Goal: Task Accomplishment & Management: Complete application form

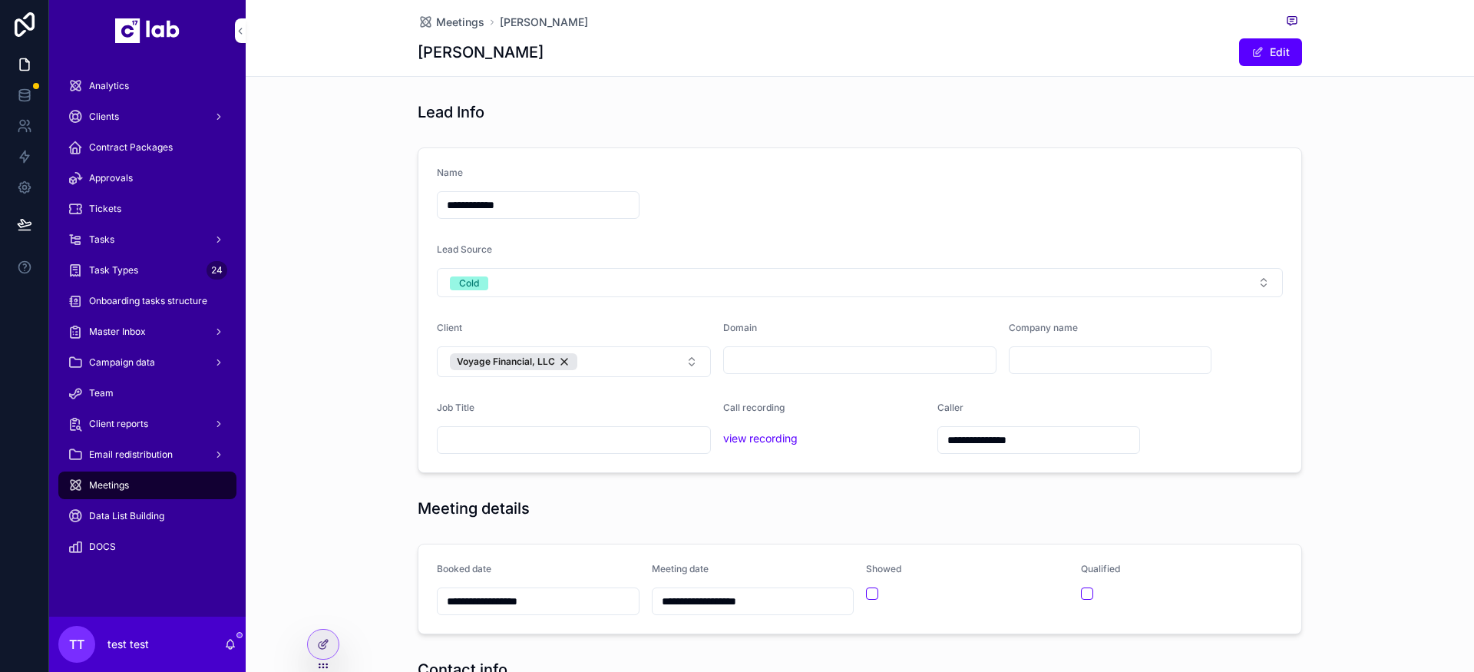
click at [174, 419] on div "Client reports" at bounding box center [148, 423] width 160 height 25
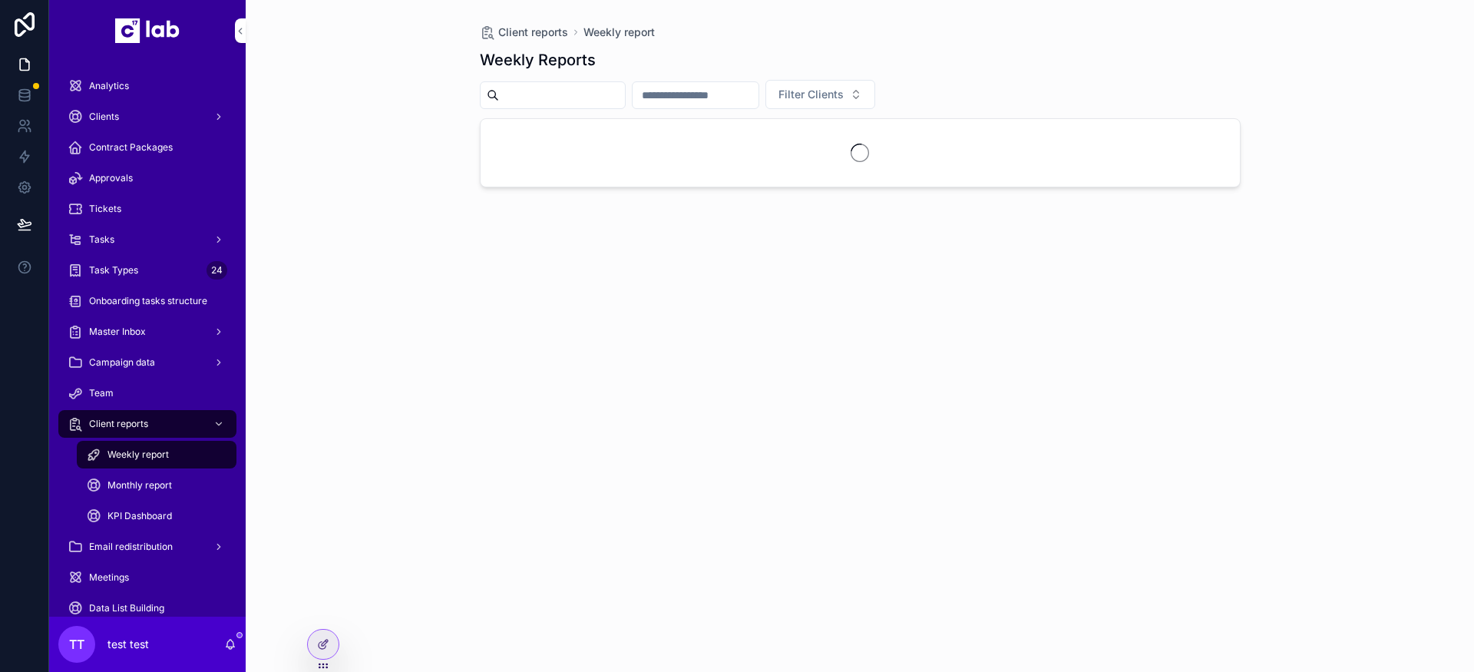
click at [128, 506] on div "KPI Dashboard" at bounding box center [156, 516] width 141 height 25
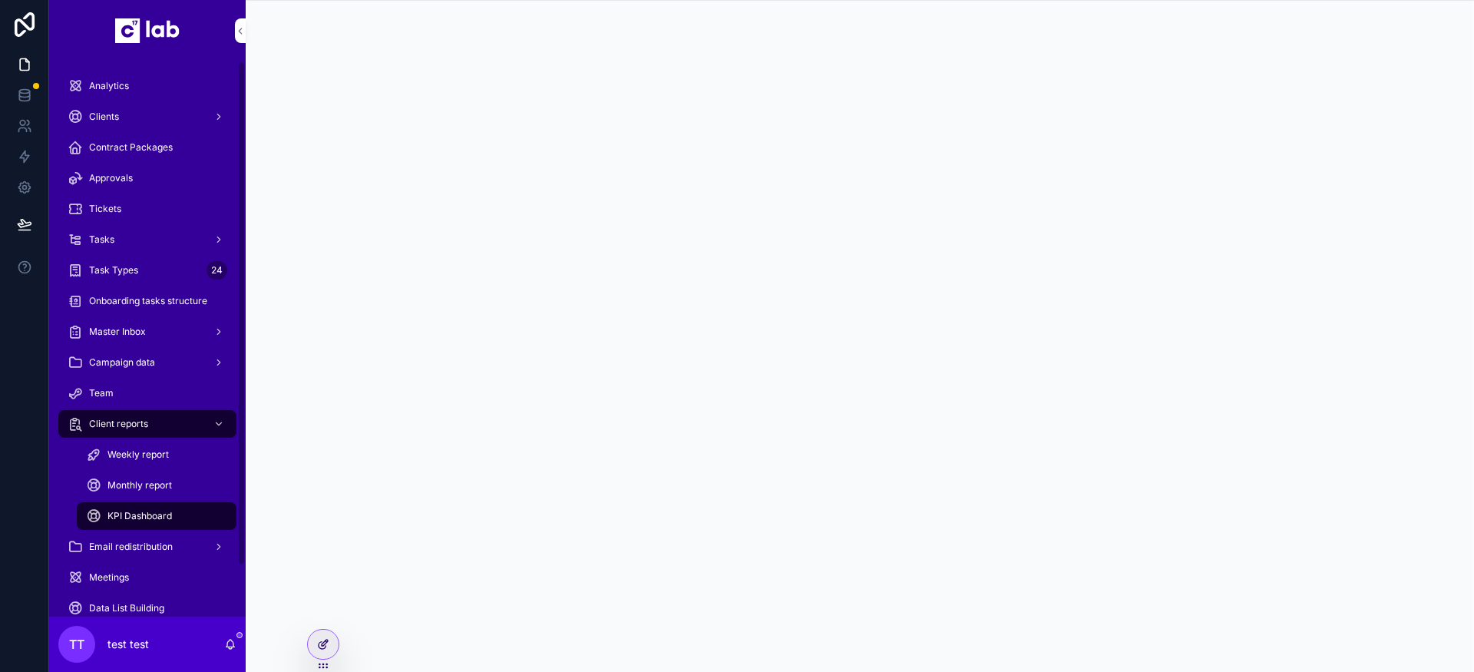
click at [315, 645] on div at bounding box center [323, 644] width 31 height 29
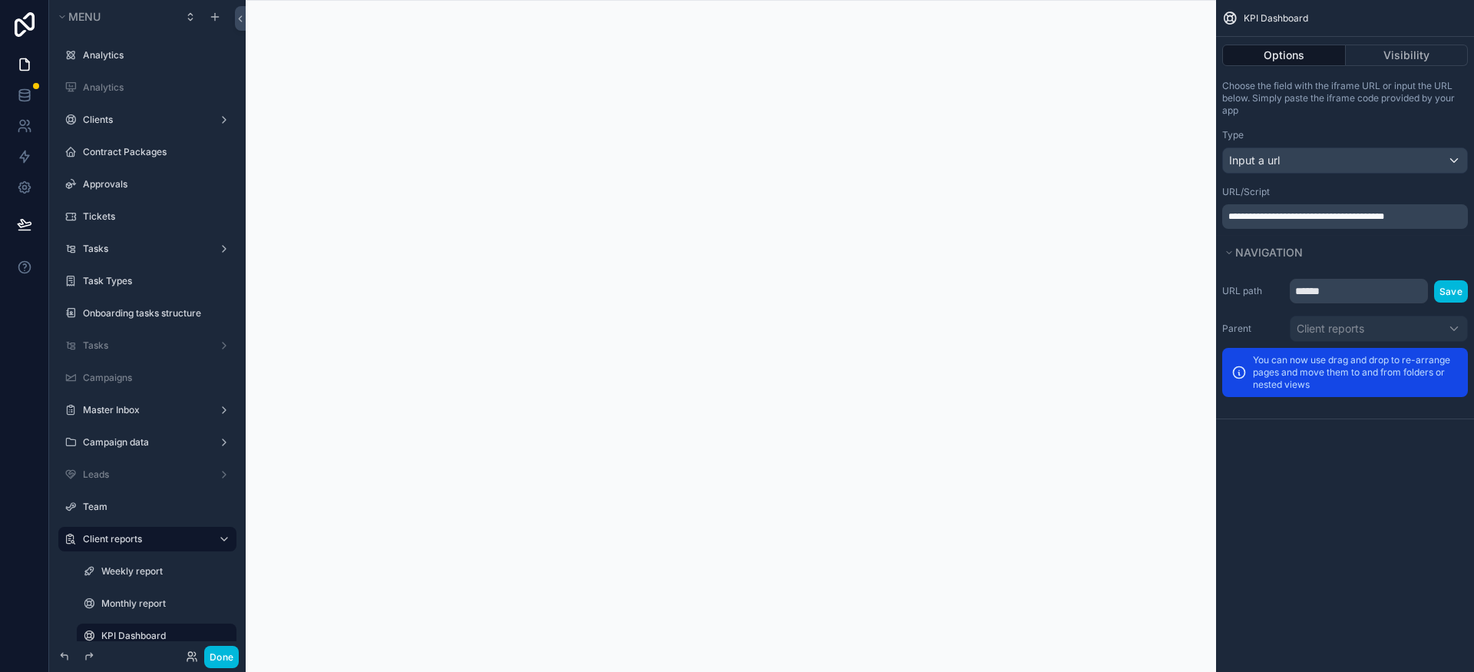
click at [1376, 225] on div "**********" at bounding box center [1345, 216] width 246 height 25
click at [1353, 216] on span "**********" at bounding box center [1306, 216] width 156 height 9
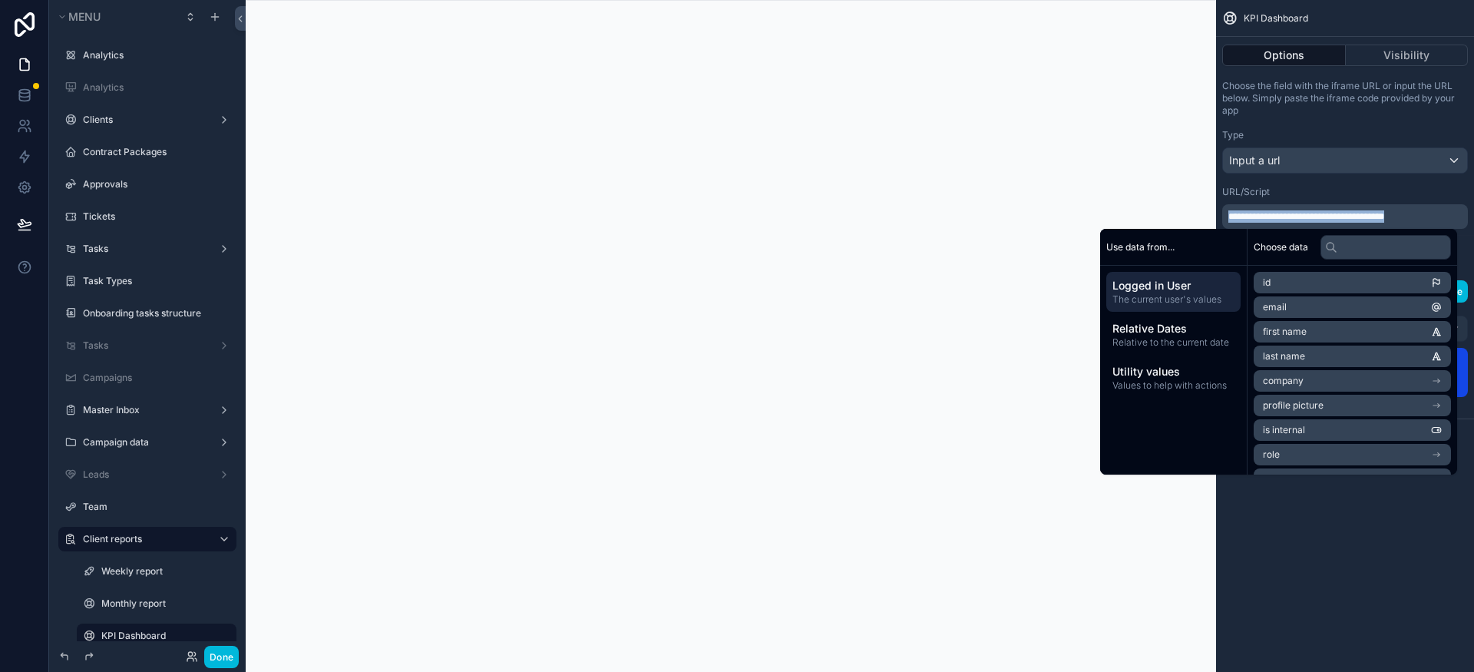
copy span "**********"
click at [1020, 29] on div "scrollable content" at bounding box center [731, 336] width 970 height 672
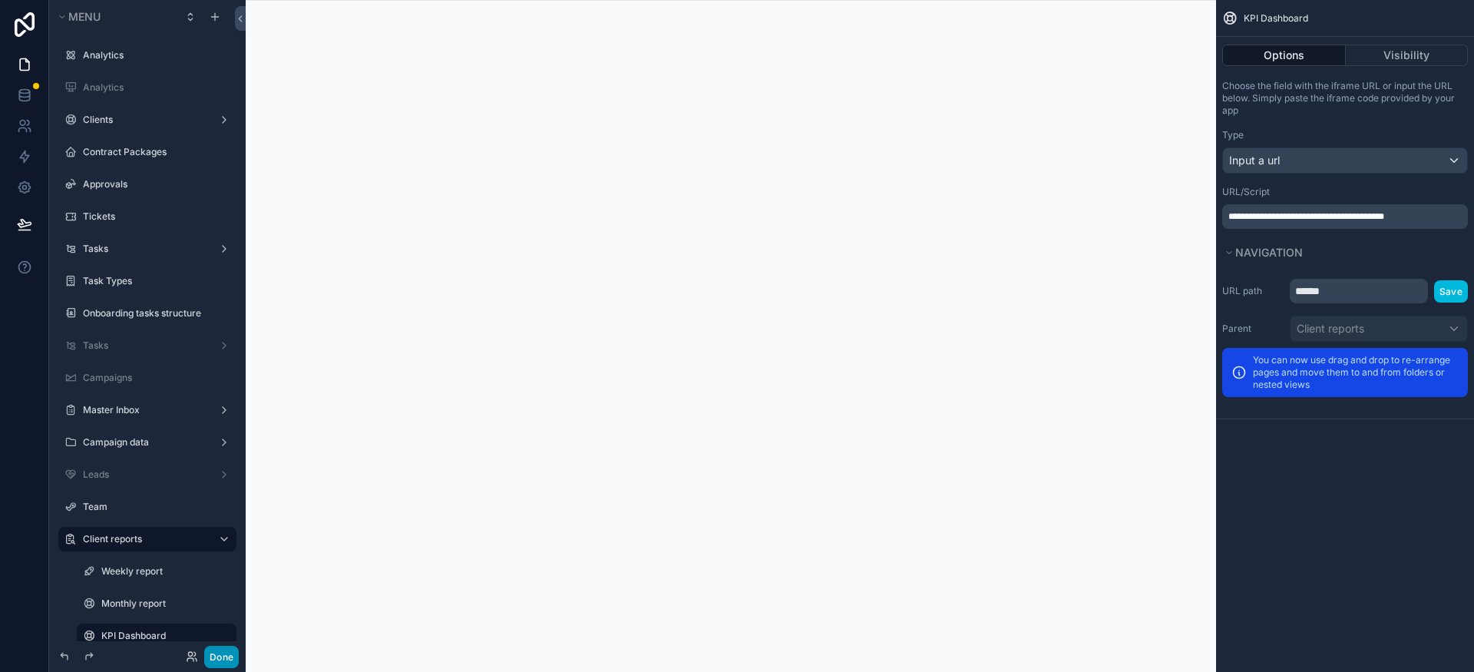
click at [226, 654] on button "Done" at bounding box center [221, 657] width 35 height 22
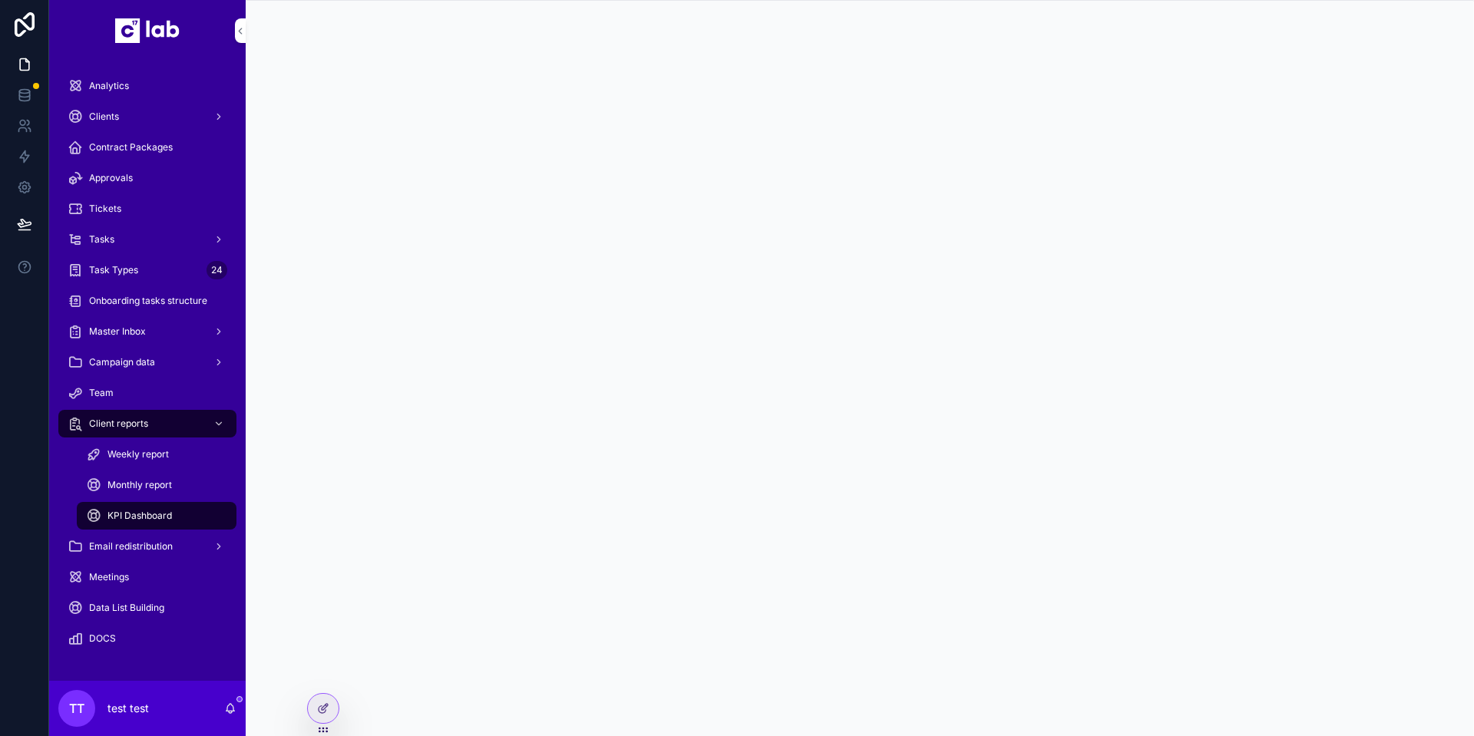
click at [115, 241] on div "Tasks" at bounding box center [148, 239] width 160 height 25
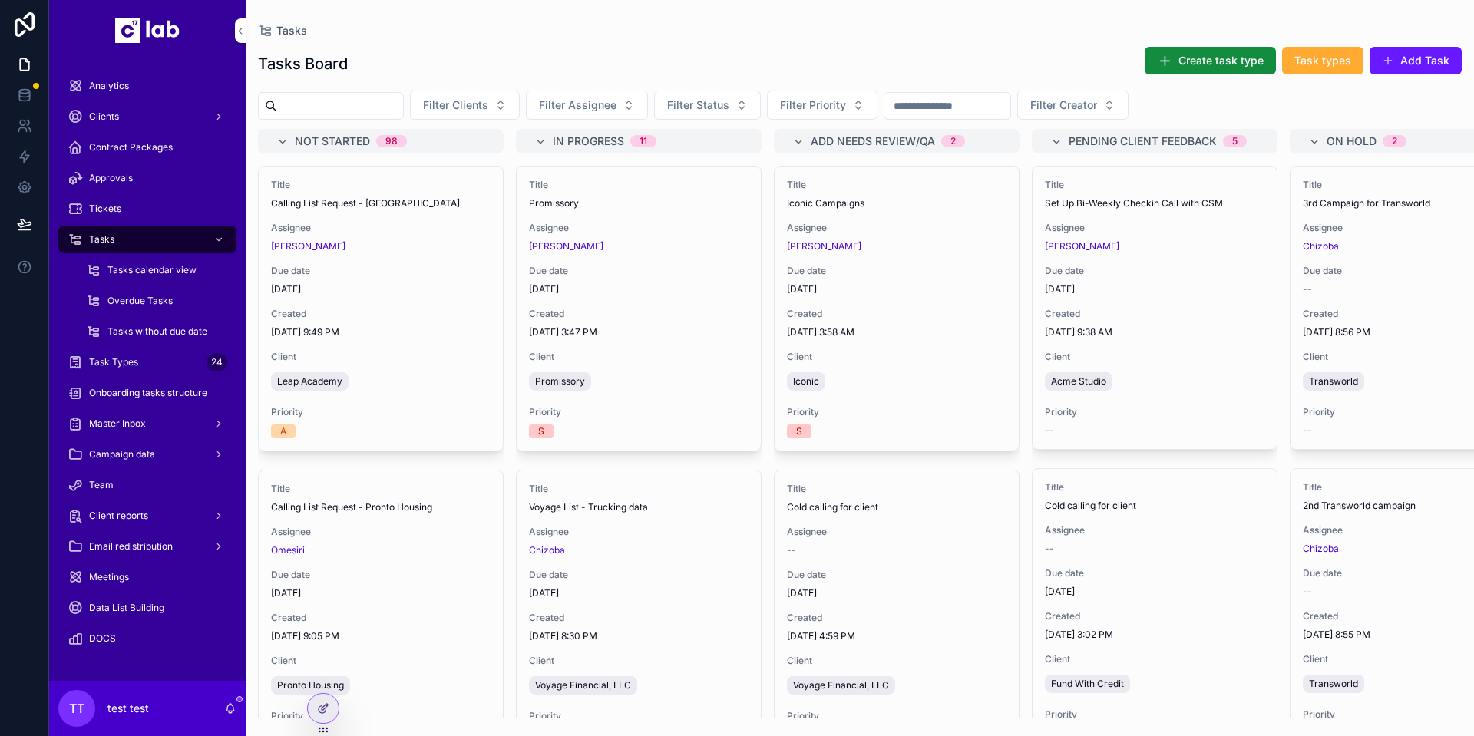
click at [1393, 60] on span "scrollable content" at bounding box center [1388, 61] width 12 height 12
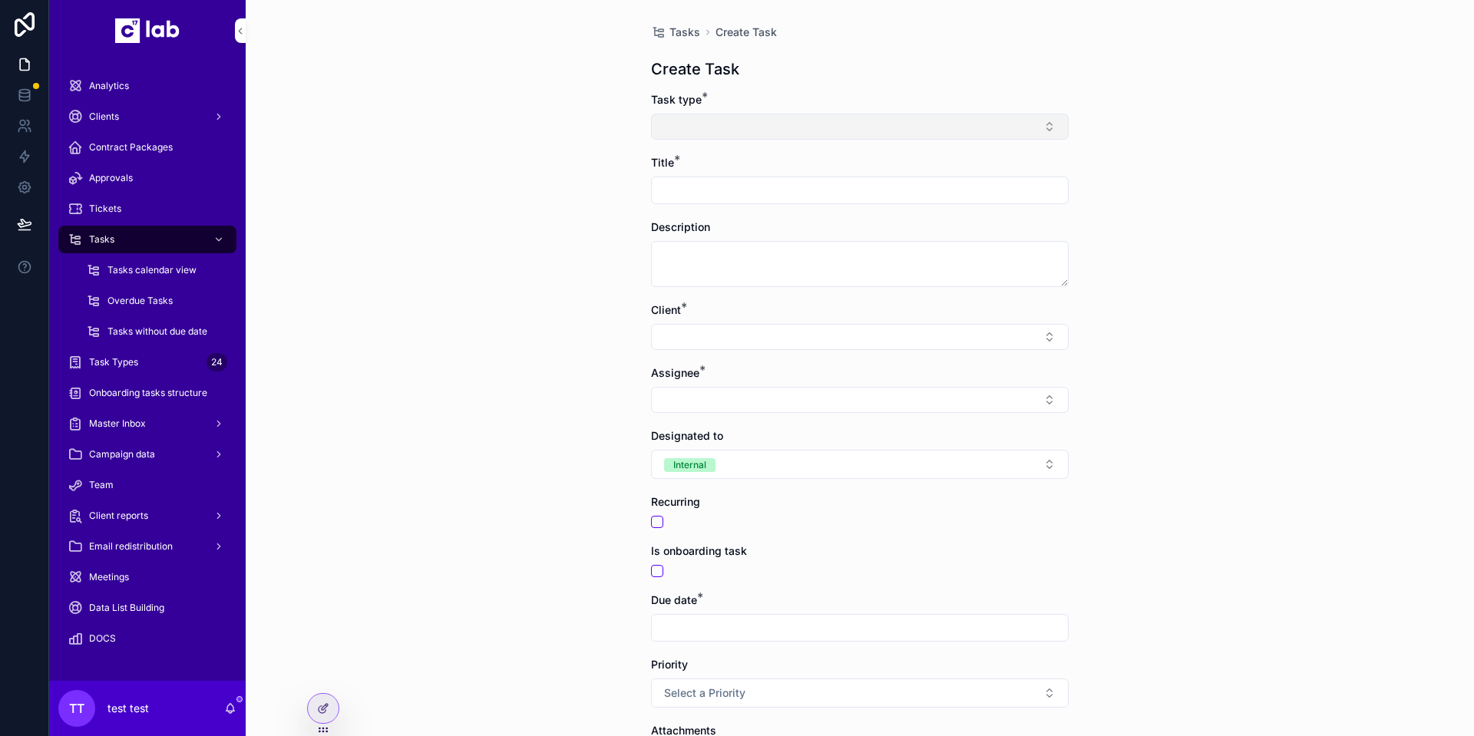
click at [748, 120] on button "Select Button" at bounding box center [860, 127] width 418 height 26
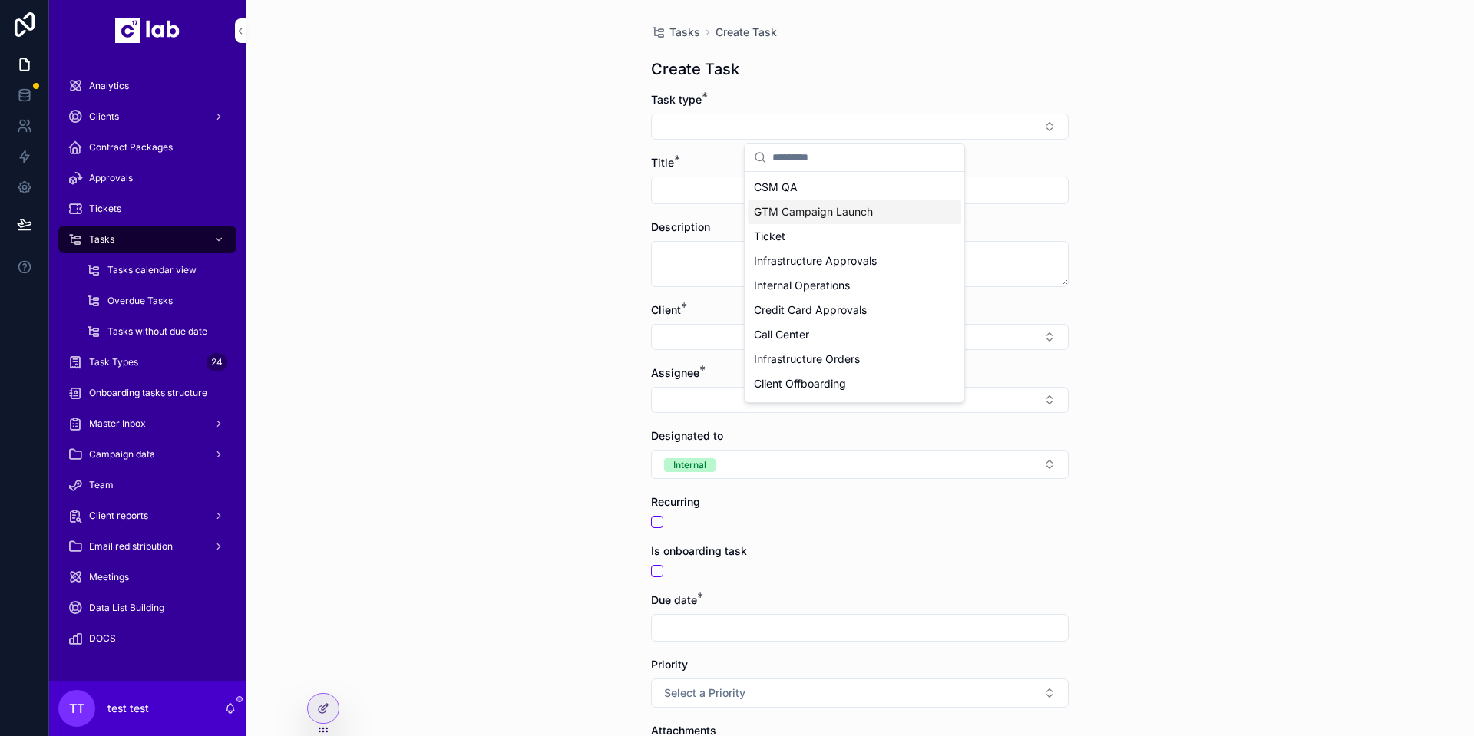
click at [798, 204] on span "GTM Campaign Launch" at bounding box center [813, 211] width 119 height 15
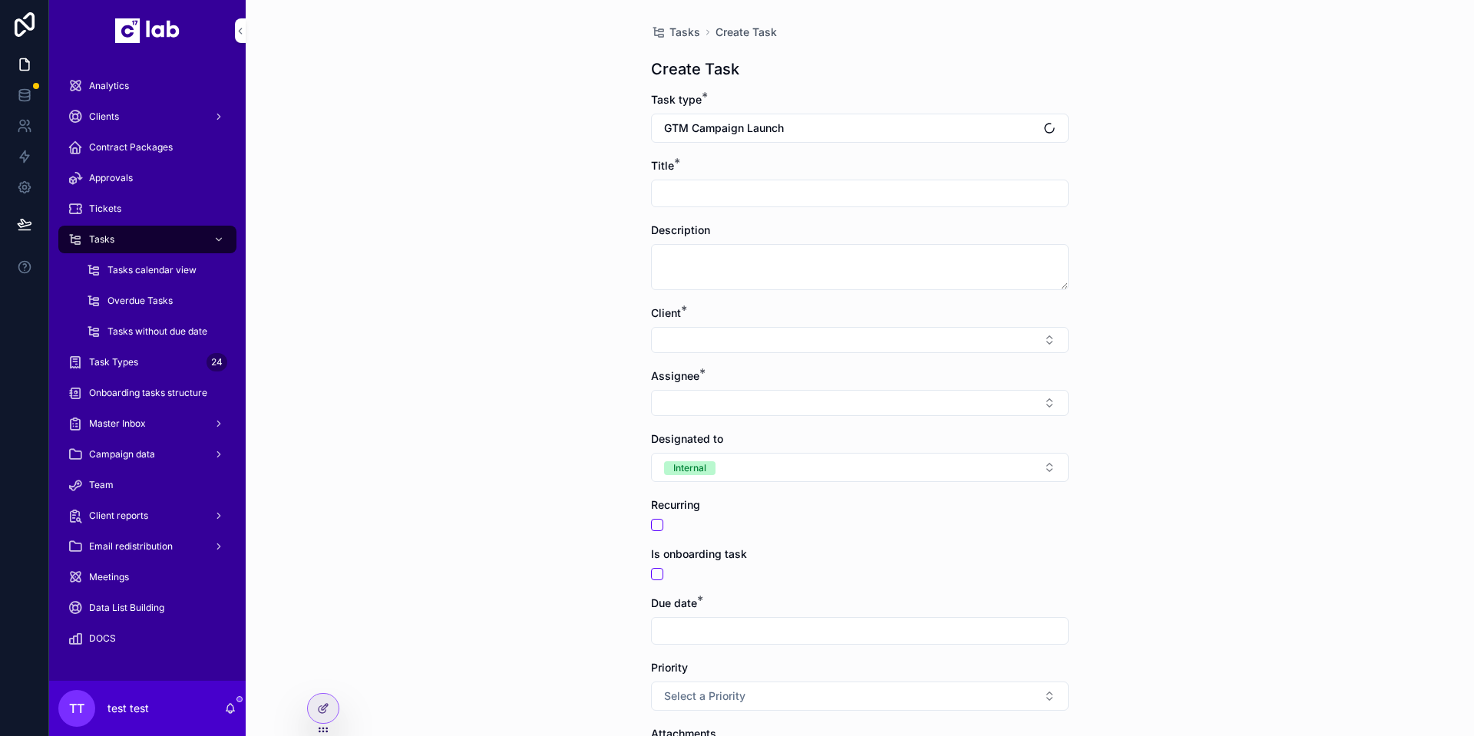
click at [739, 203] on input "scrollable content" at bounding box center [860, 193] width 416 height 21
type input "****"
click at [719, 335] on button "Select Button" at bounding box center [860, 340] width 418 height 26
click at [813, 373] on input "scrollable content" at bounding box center [863, 371] width 183 height 28
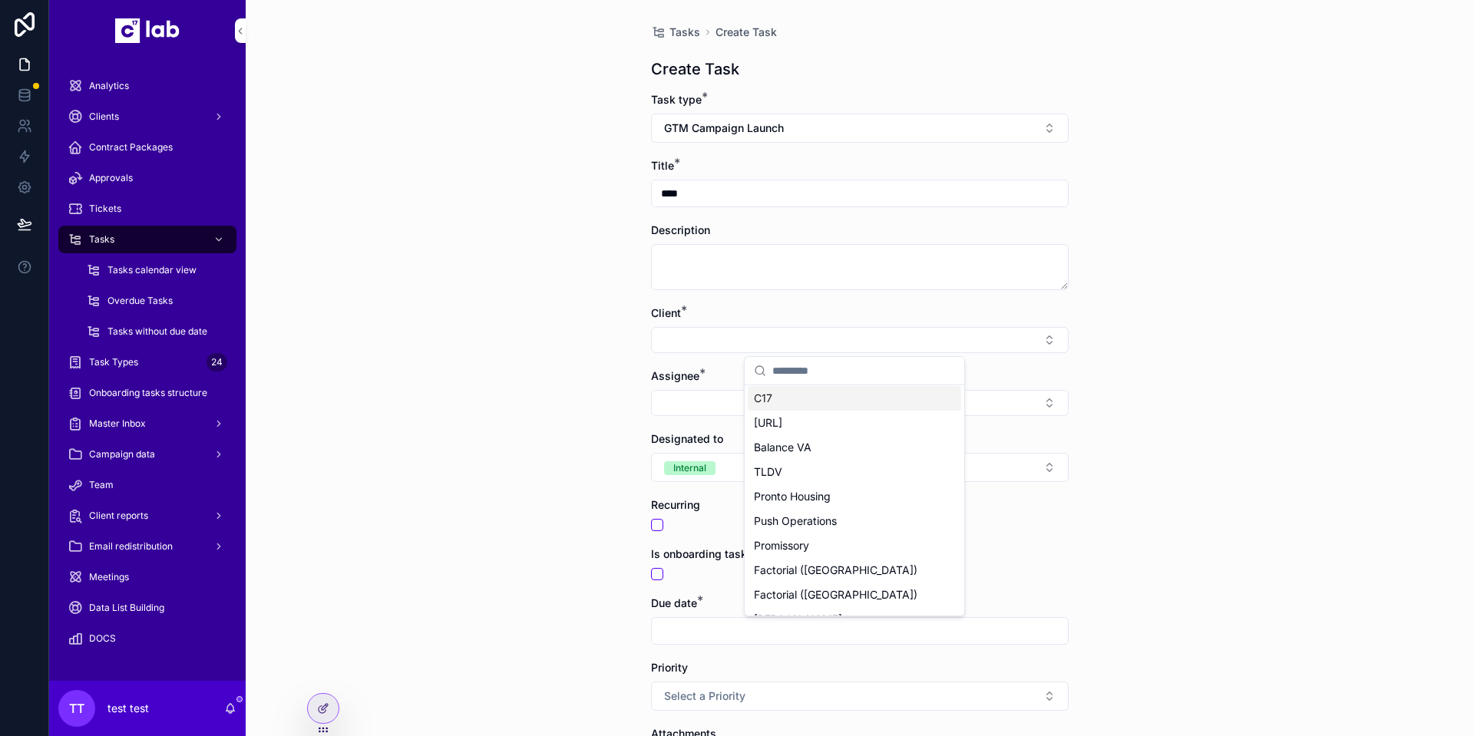
click at [785, 402] on div "C17" at bounding box center [854, 398] width 213 height 25
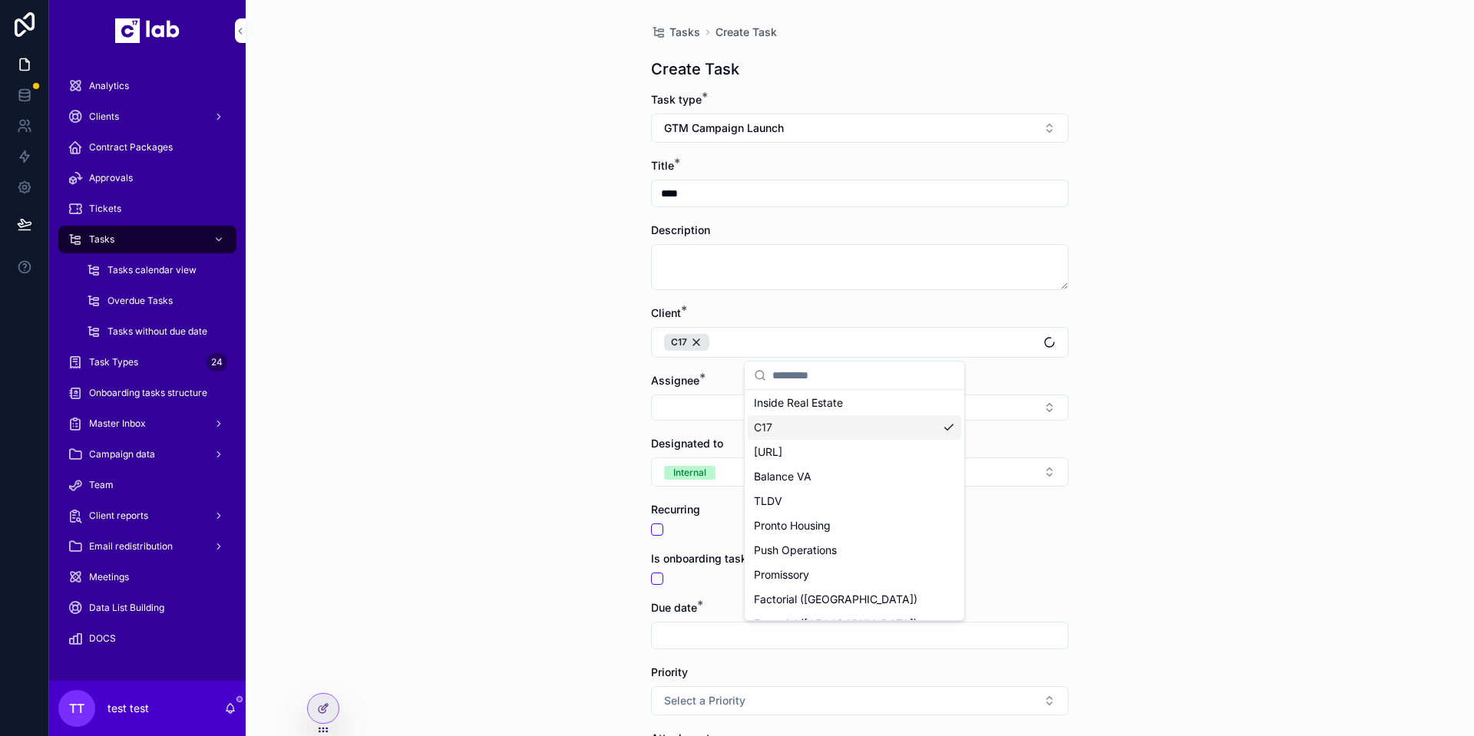
scroll to position [739, 0]
click at [722, 405] on button "Select Button" at bounding box center [860, 408] width 418 height 26
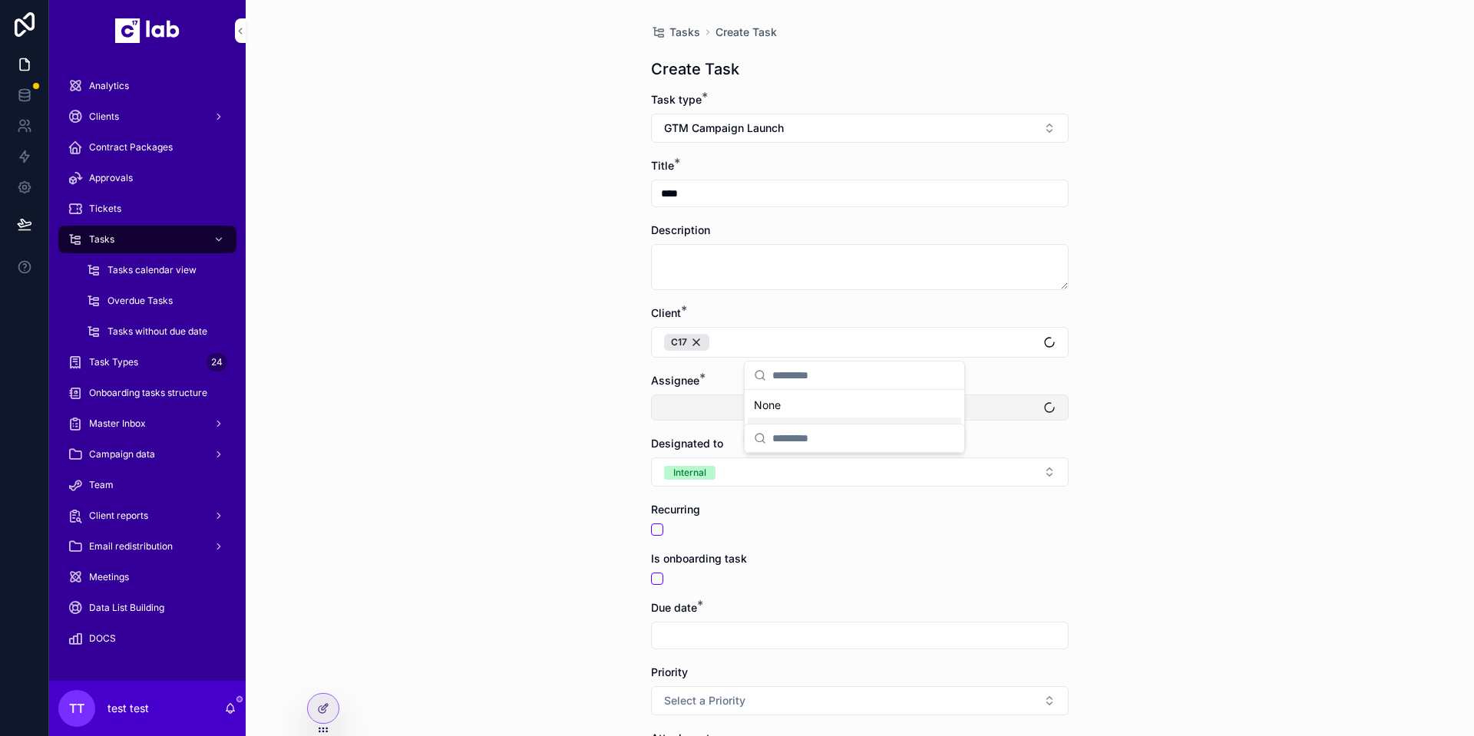
scroll to position [0, 0]
type input "**"
click at [801, 494] on span "[PERSON_NAME]" at bounding box center [798, 492] width 88 height 15
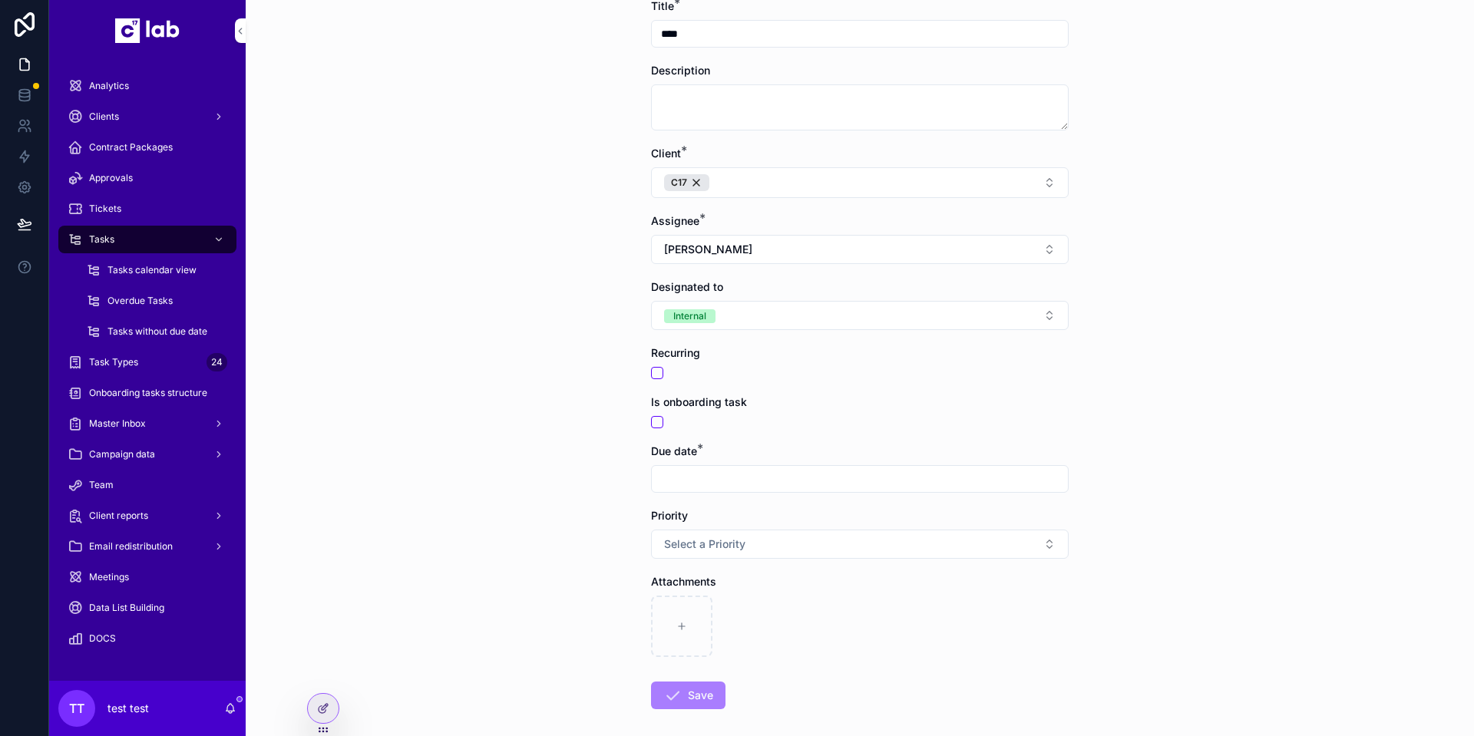
scroll to position [231, 0]
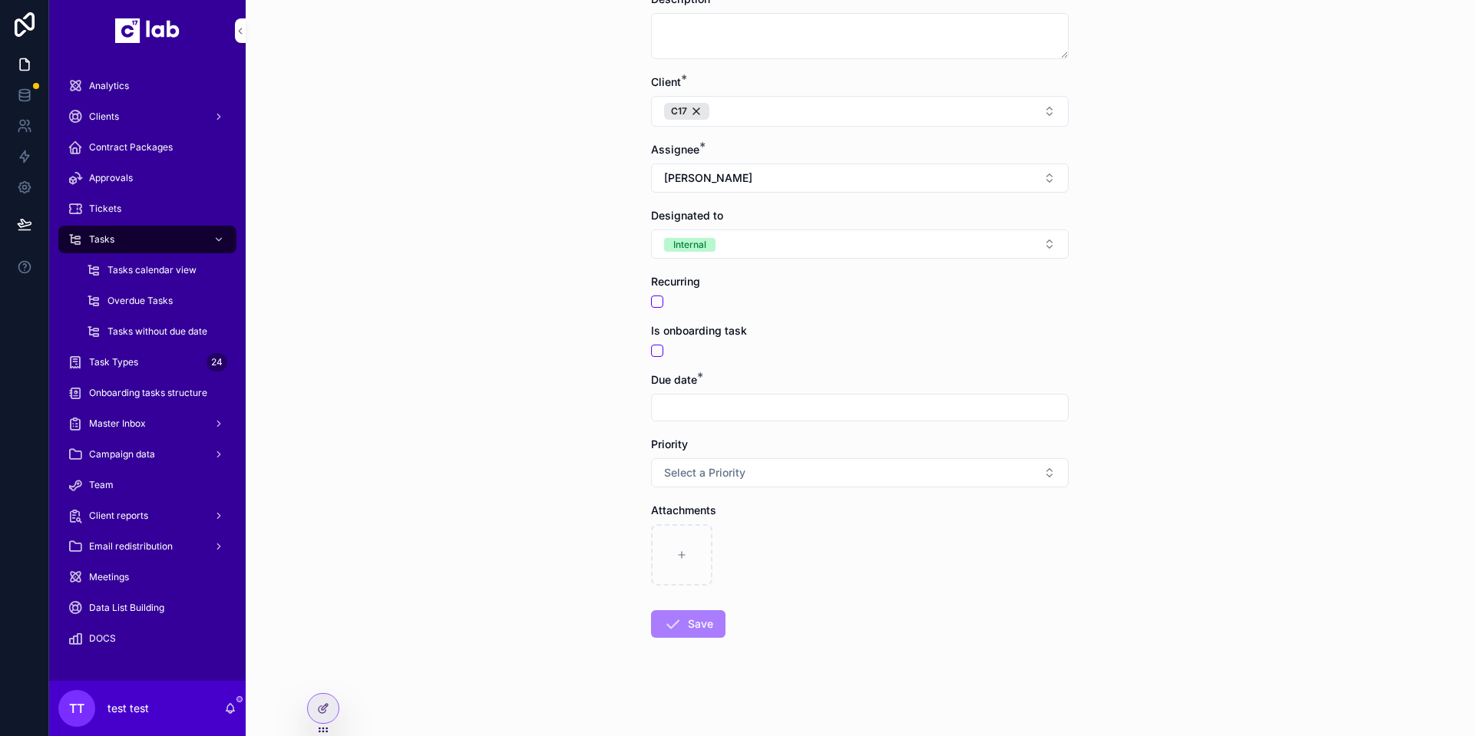
click at [717, 397] on input "scrollable content" at bounding box center [860, 407] width 416 height 21
click at [859, 632] on button "22" at bounding box center [855, 635] width 28 height 28
type input "**********"
click at [586, 487] on div "**********" at bounding box center [860, 137] width 1228 height 736
click at [680, 627] on button "Save" at bounding box center [688, 624] width 74 height 28
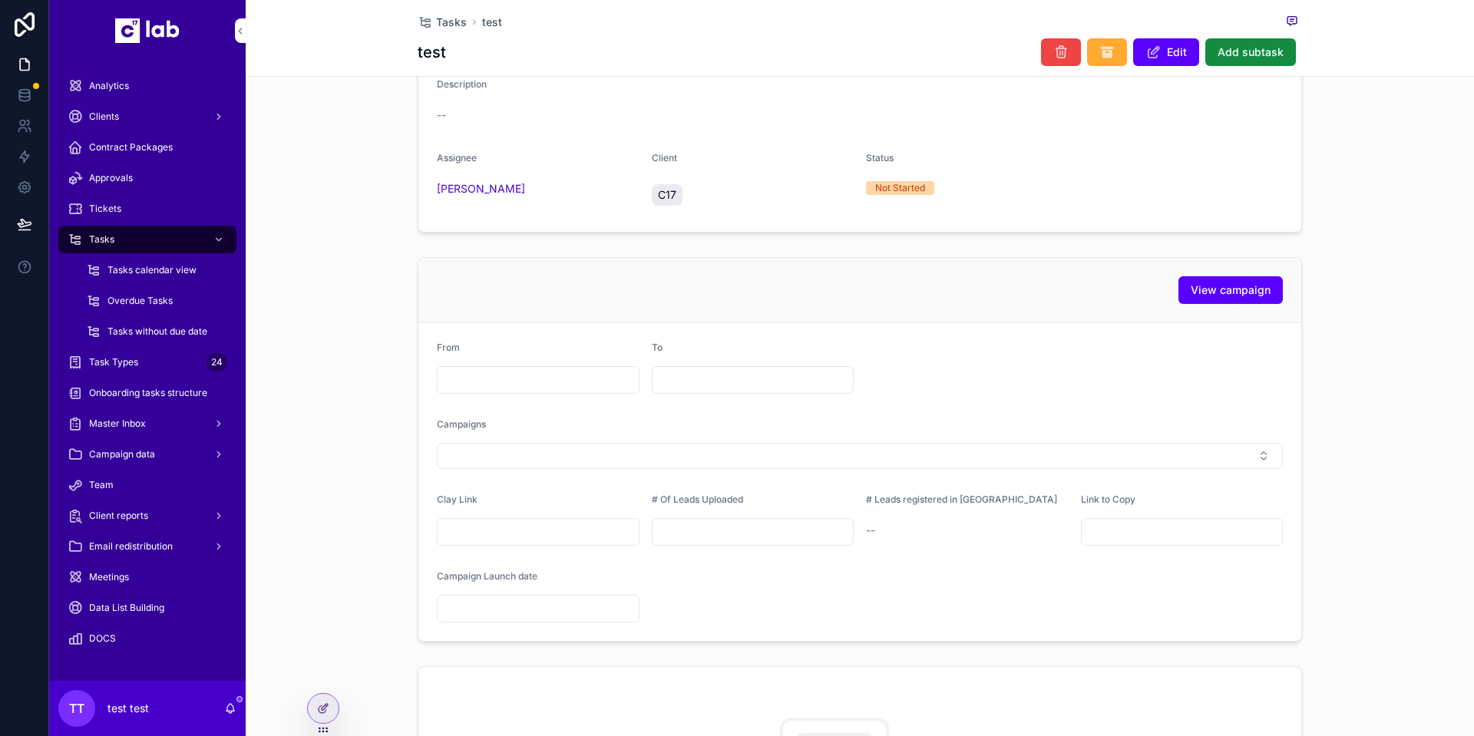
scroll to position [361, 0]
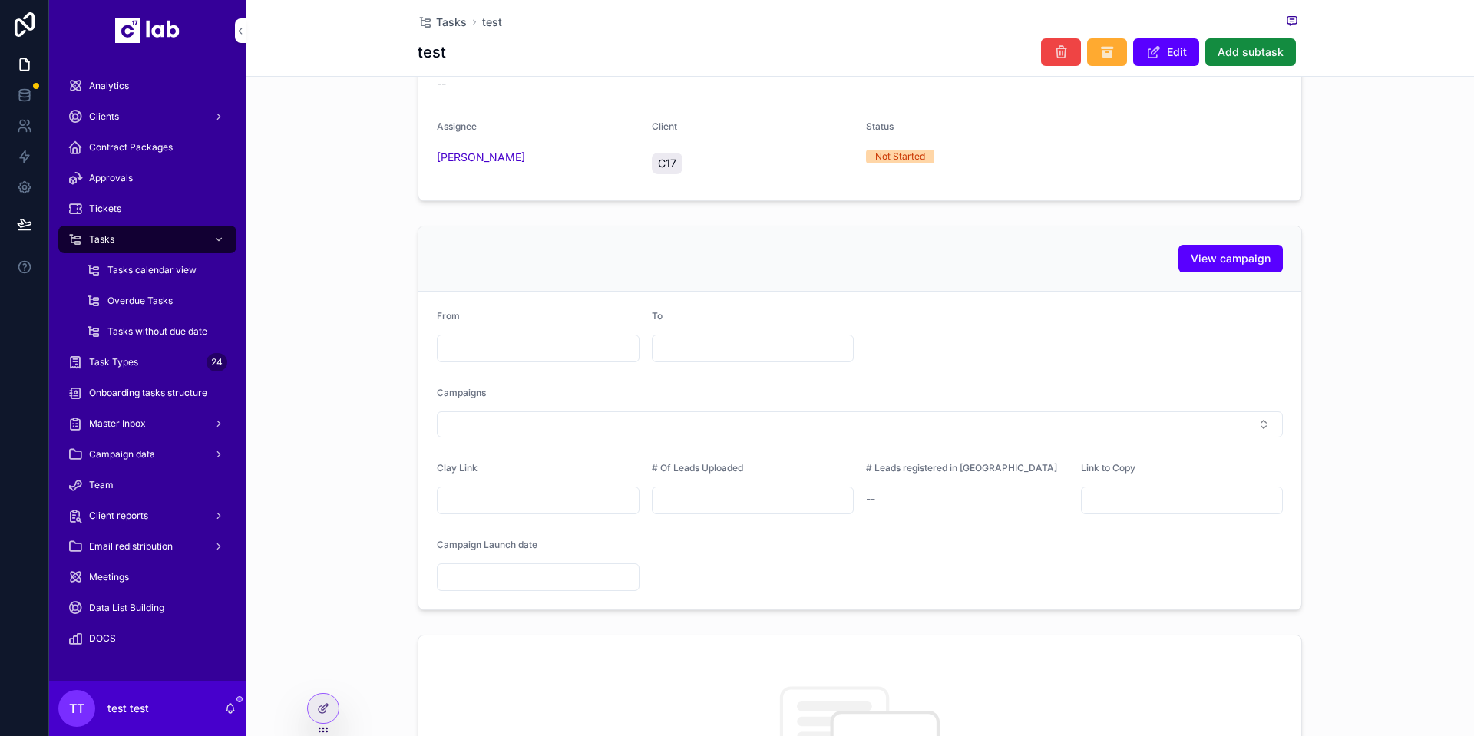
click at [719, 455] on form "From To Campaigns Clay Link # Of Leads Uploaded # Leads registered in SL -- Lin…" at bounding box center [859, 451] width 883 height 318
click at [749, 431] on button "Select Button" at bounding box center [860, 424] width 846 height 26
click at [829, 471] on input "scrollable content" at bounding box center [863, 467] width 183 height 28
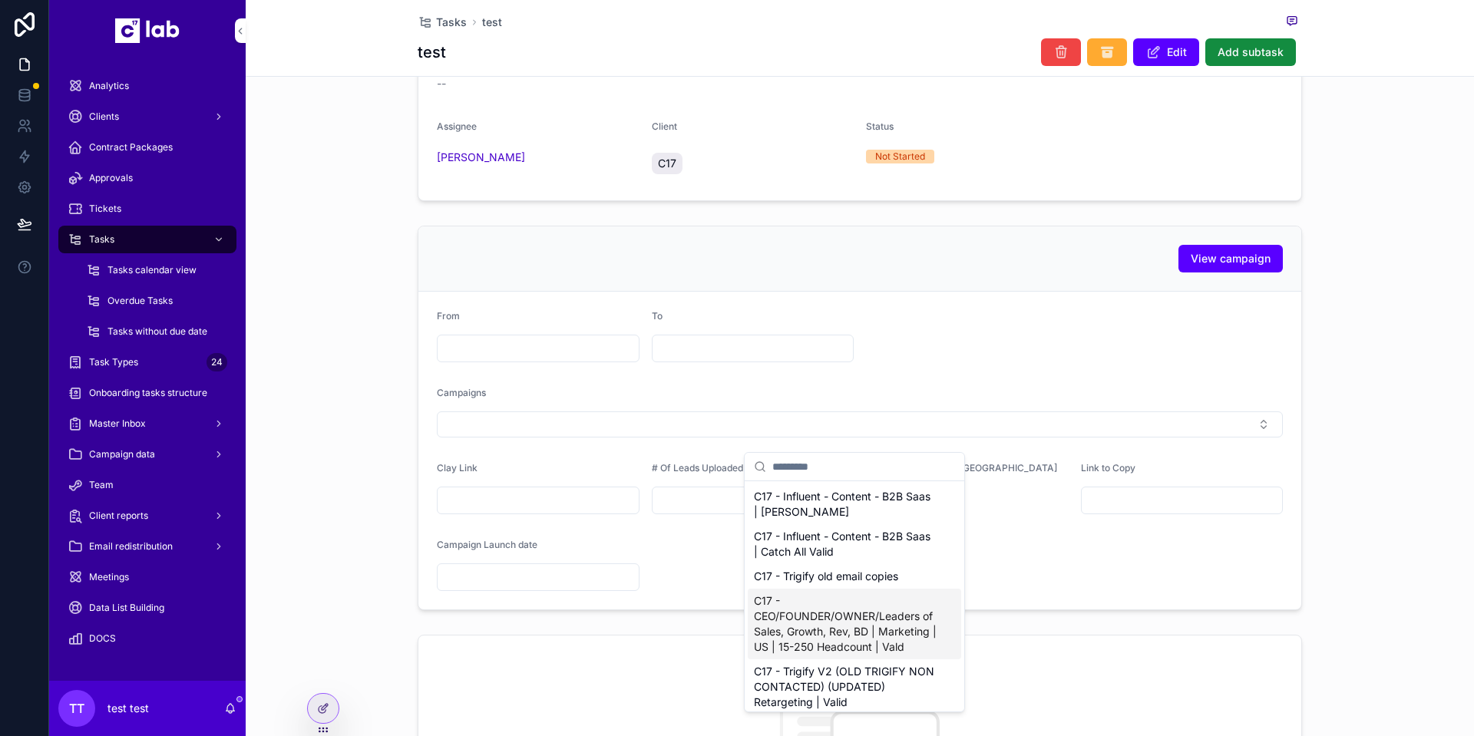
click at [810, 590] on div "C17 - CEO/FOUNDER/OWNER/Leaders of Sales, Growth, Rev, BD | Marketing | US | 15…" at bounding box center [854, 624] width 213 height 71
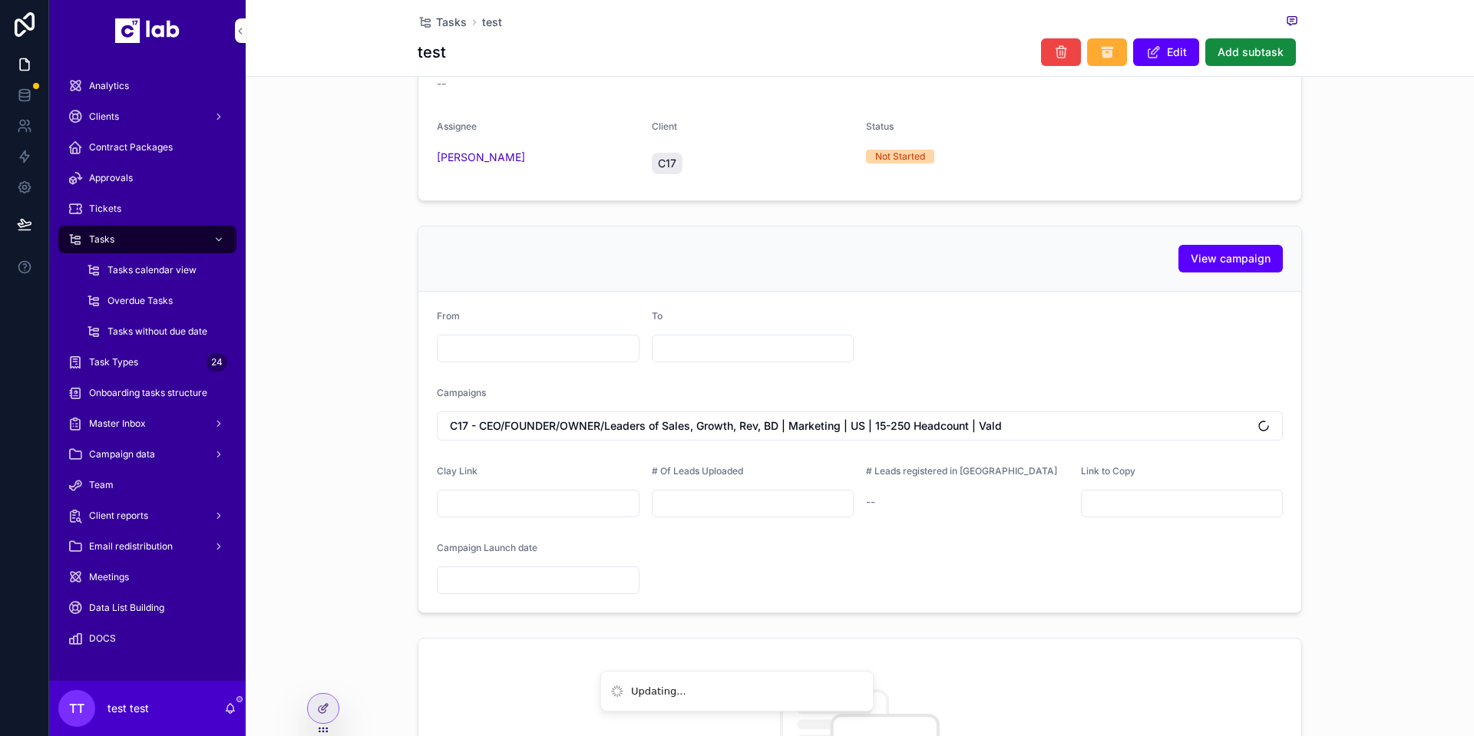
click at [951, 360] on form "From To Campaigns C17 - CEO/FOUNDER/OWNER/Leaders of Sales, Growth, Rev, BD | M…" at bounding box center [859, 452] width 883 height 321
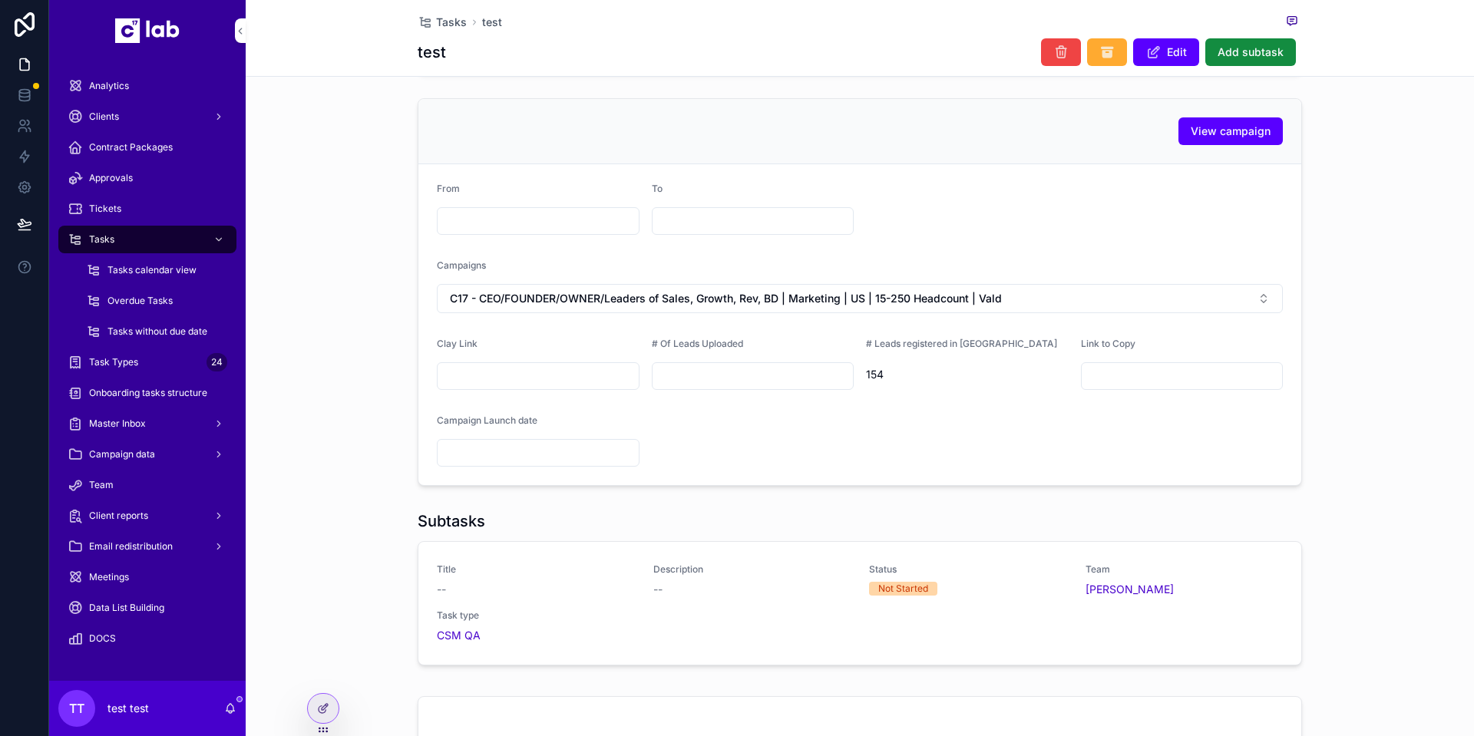
scroll to position [451, 0]
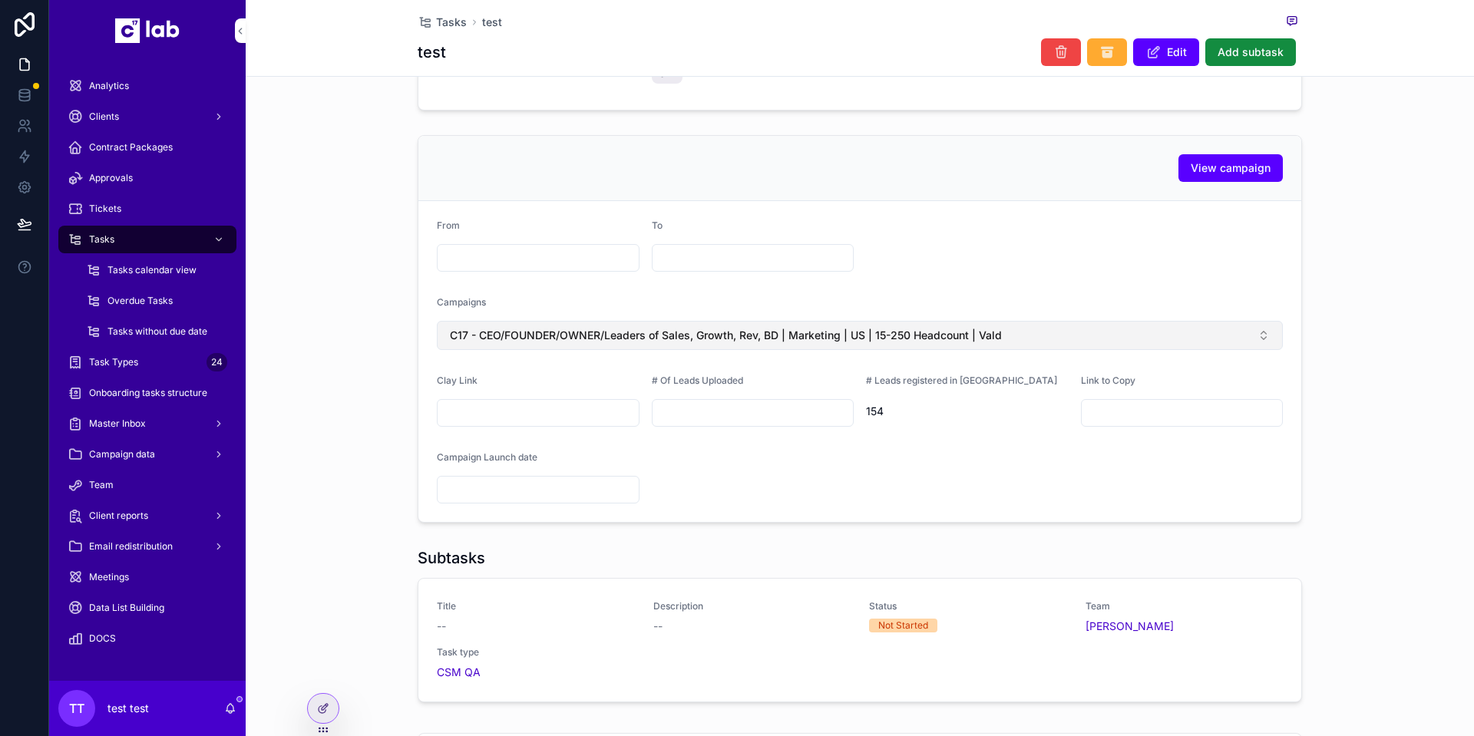
click at [827, 343] on span "C17 - CEO/FOUNDER/OWNER/Leaders of Sales, Growth, Rev, BD | Marketing | US | 15…" at bounding box center [726, 335] width 552 height 15
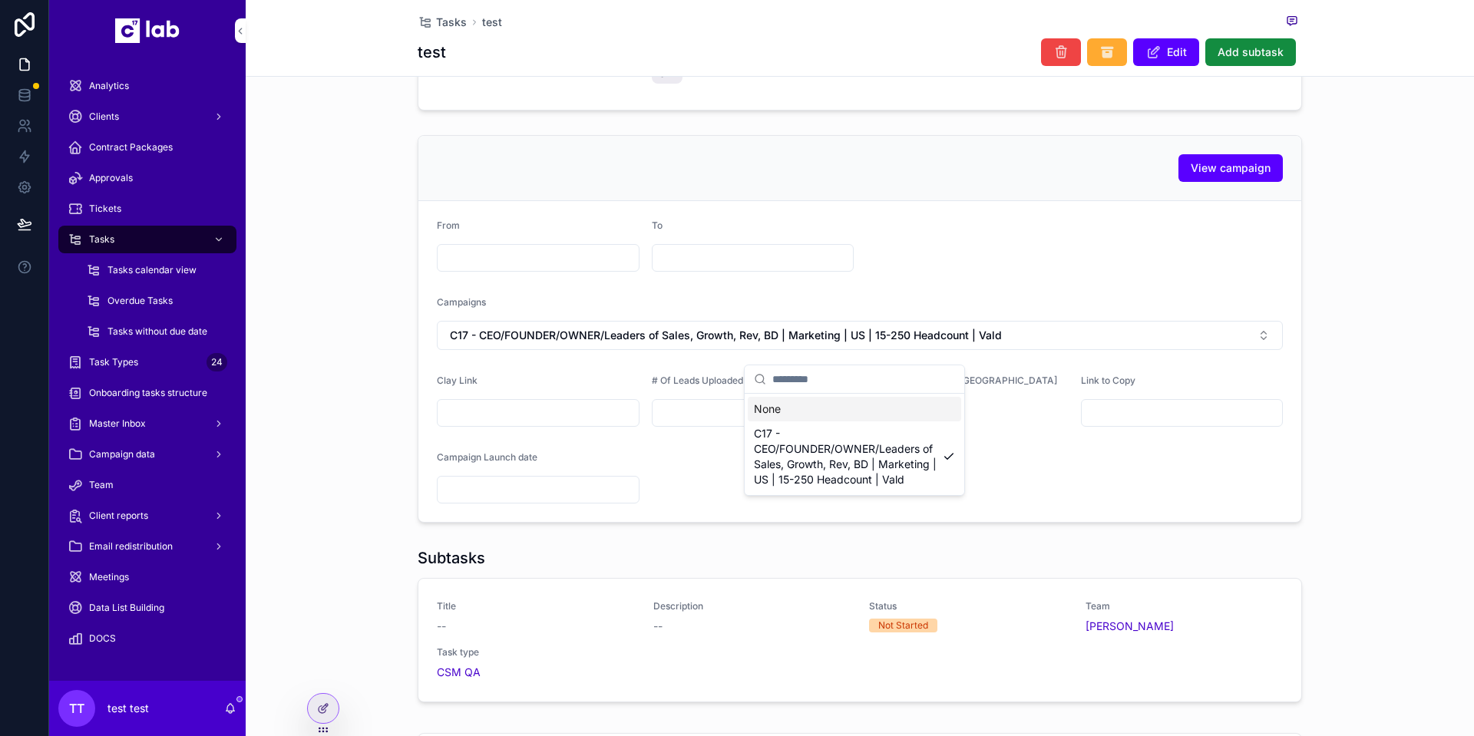
click at [793, 310] on div "Campaigns" at bounding box center [860, 305] width 846 height 18
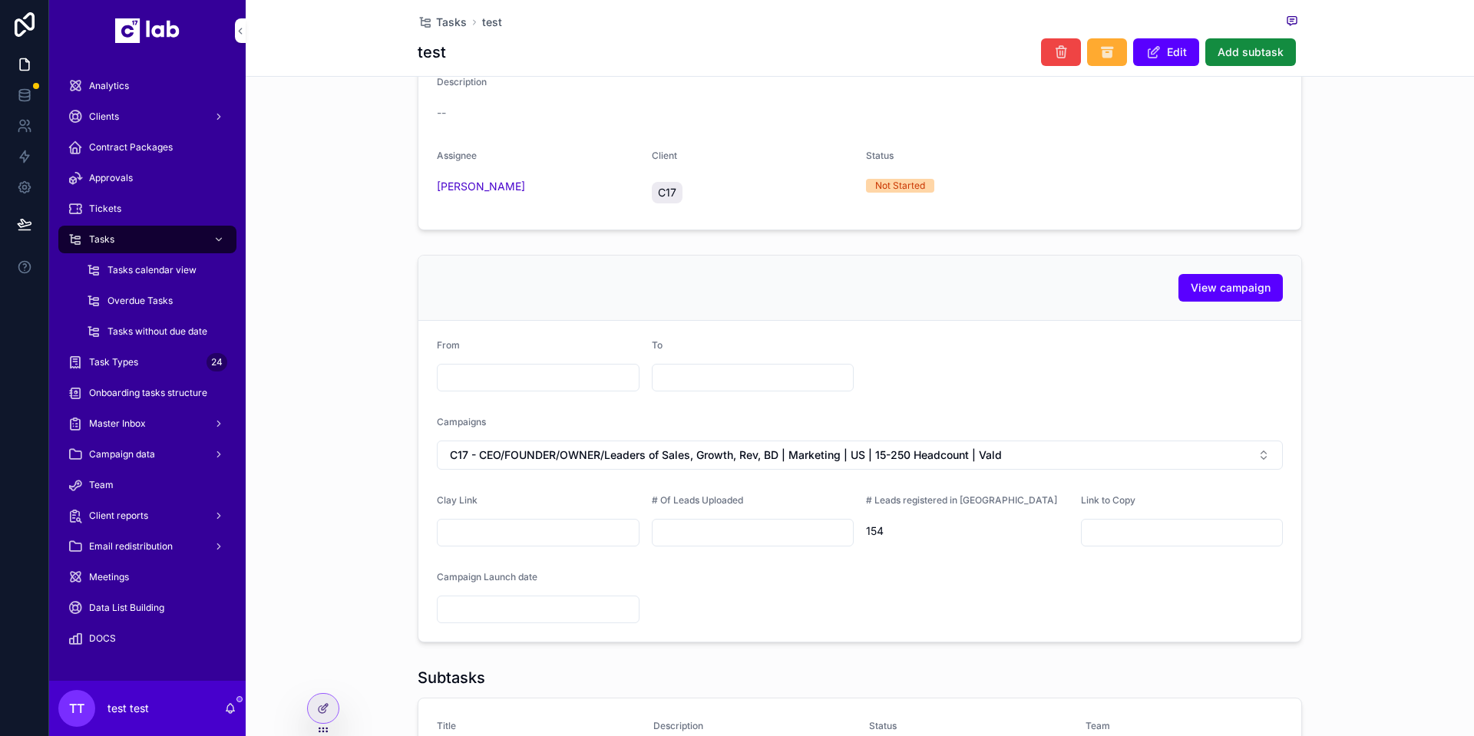
scroll to position [517, 0]
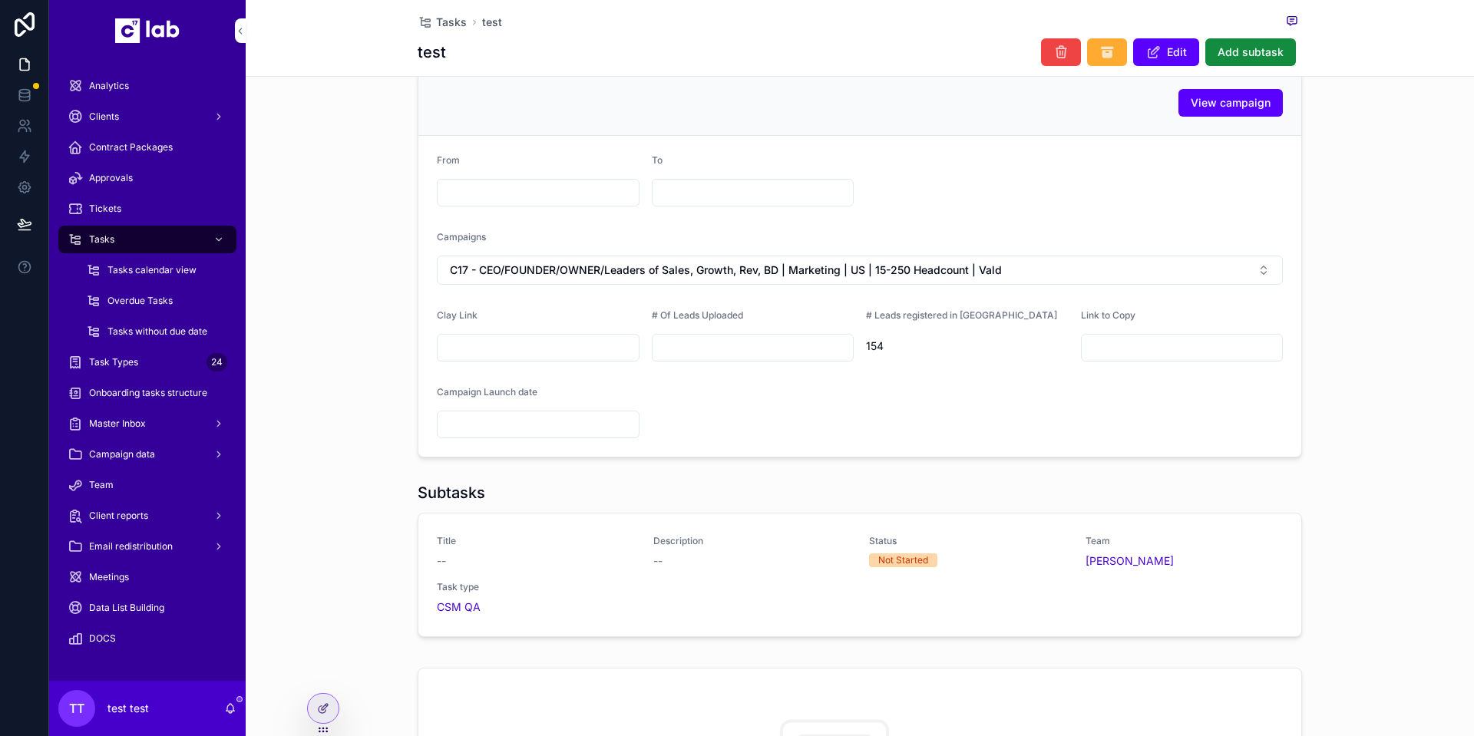
click at [869, 354] on span "154" at bounding box center [967, 346] width 203 height 15
click at [897, 352] on span "154" at bounding box center [967, 346] width 203 height 15
click at [866, 352] on span "154" at bounding box center [967, 346] width 203 height 15
click at [711, 359] on input "scrollable content" at bounding box center [753, 347] width 201 height 21
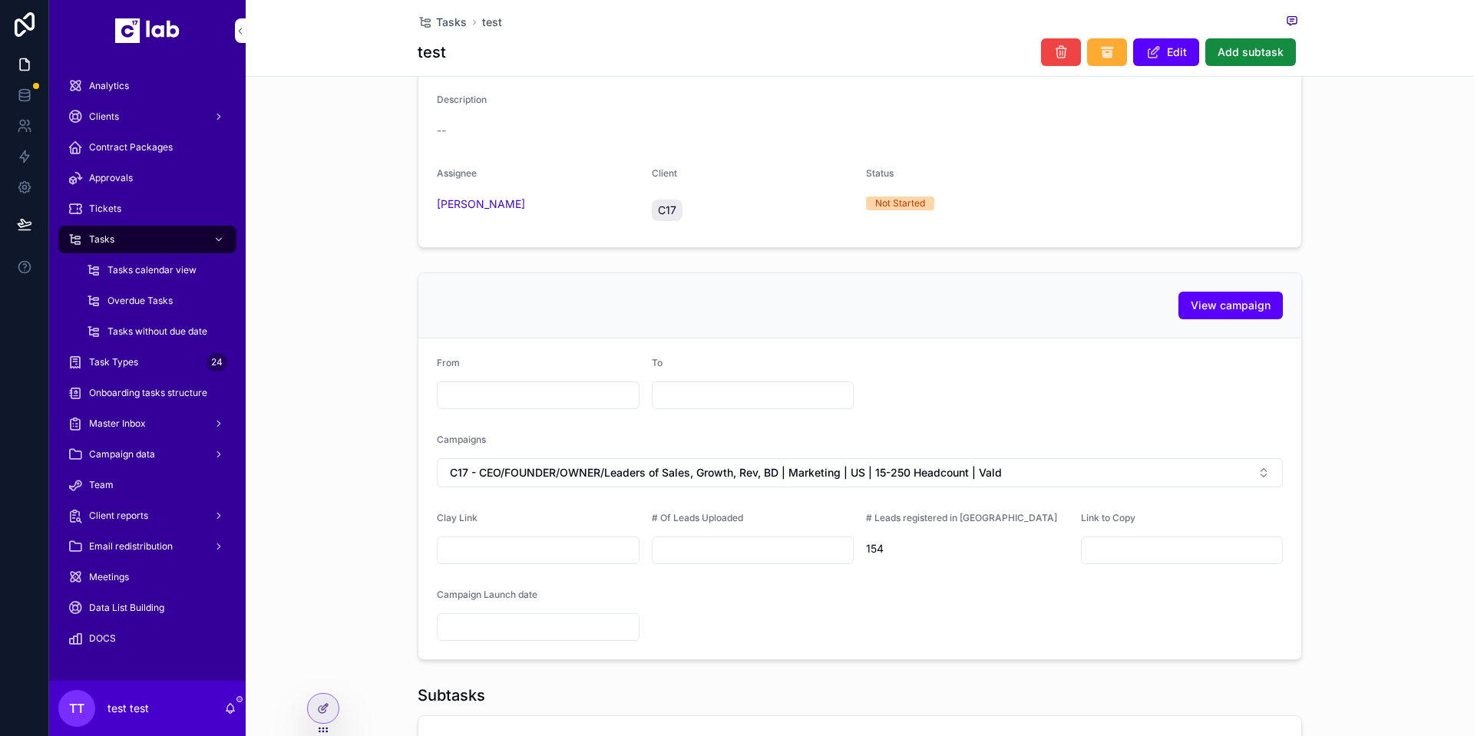
scroll to position [337, 0]
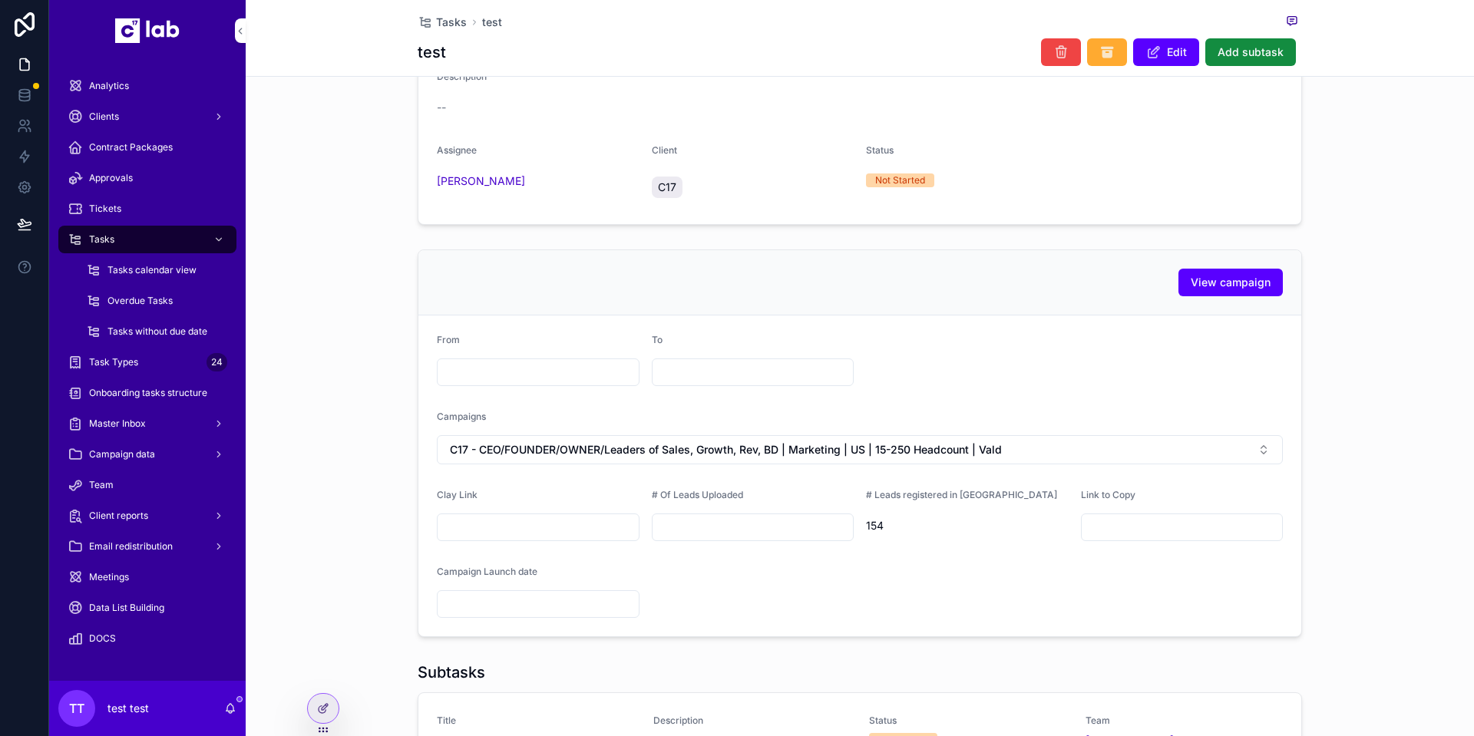
click at [143, 448] on div "Campaign data" at bounding box center [148, 454] width 160 height 25
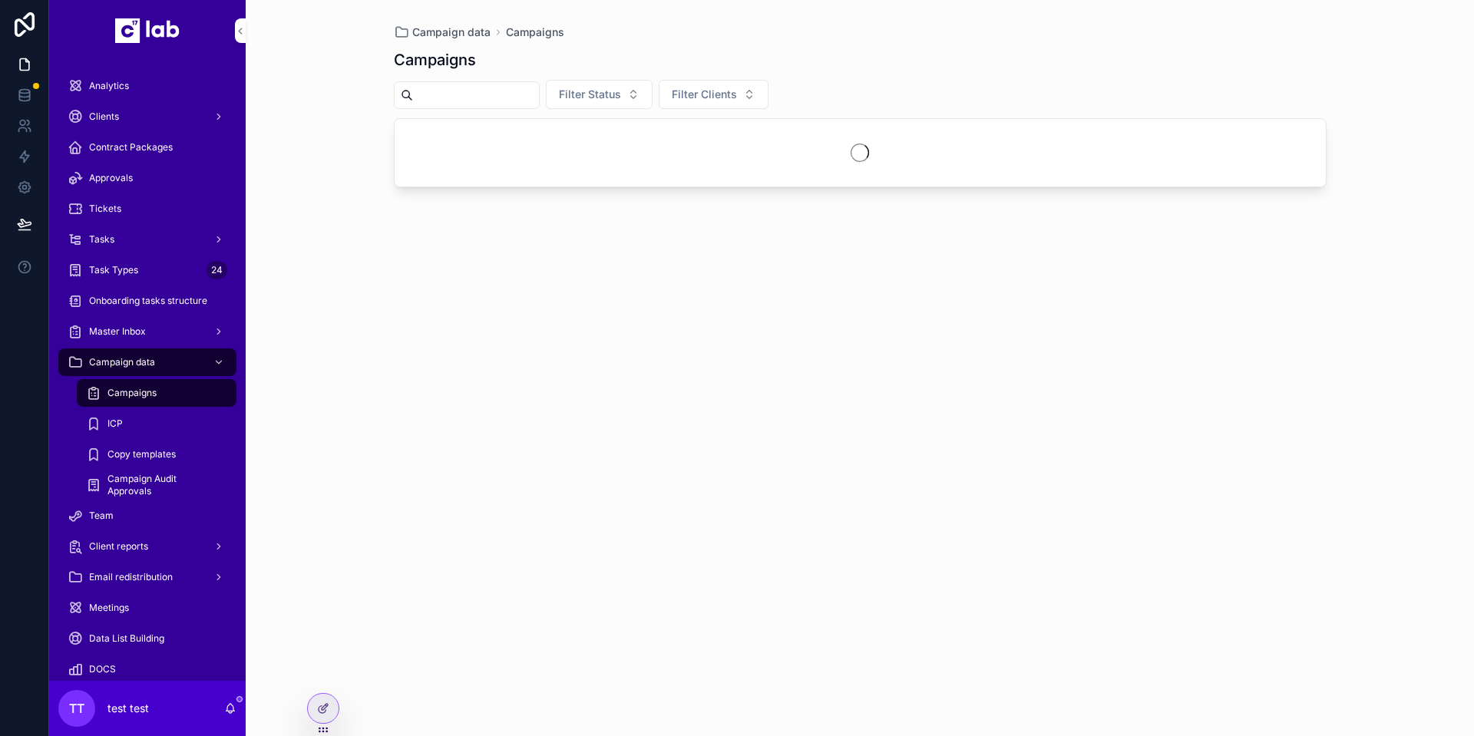
click at [192, 323] on div "Master Inbox" at bounding box center [148, 331] width 160 height 25
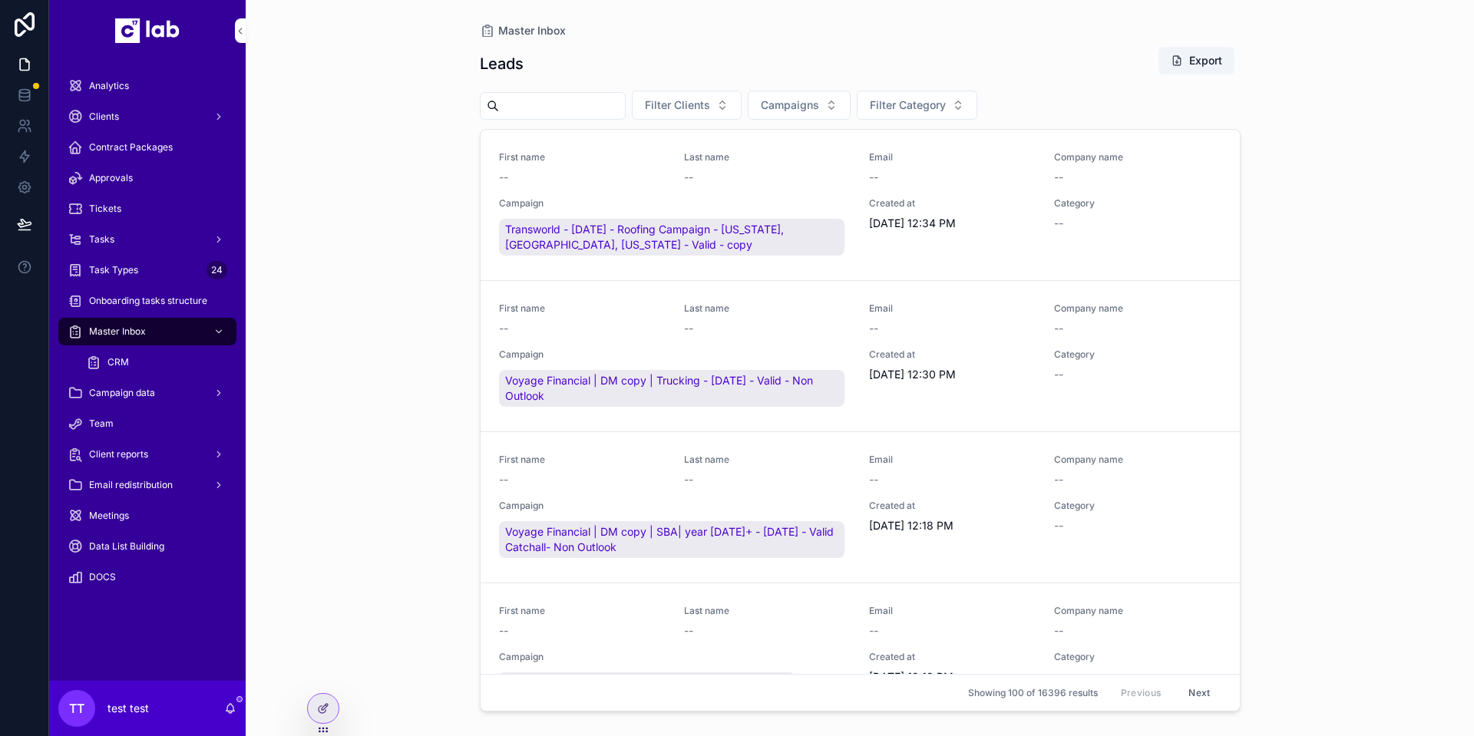
click at [428, 98] on div "Master Inbox Leads Export Filter Clients Campaigns Filter Category First name -…" at bounding box center [860, 368] width 1228 height 736
click at [155, 484] on span "Email redistribution" at bounding box center [131, 485] width 84 height 12
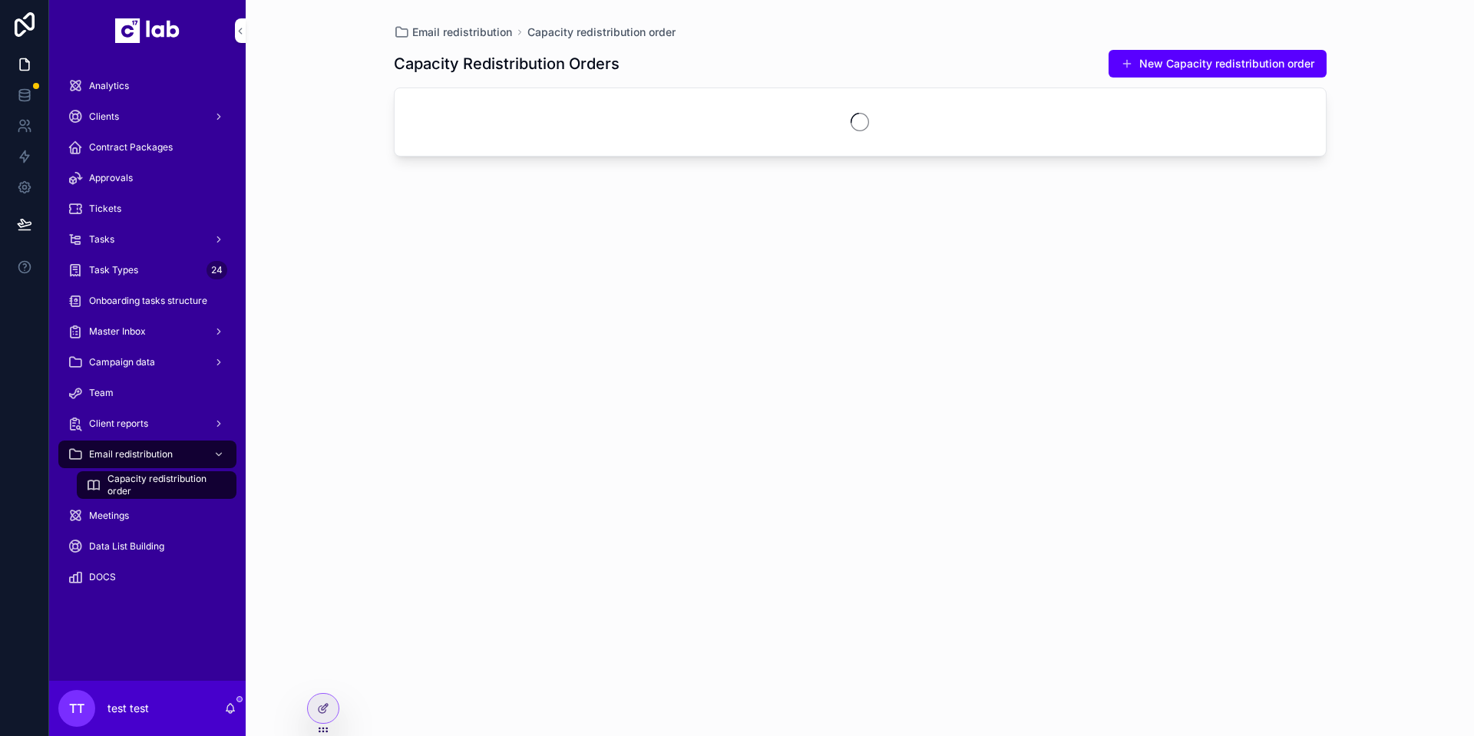
click at [178, 425] on div "Client reports" at bounding box center [148, 423] width 160 height 25
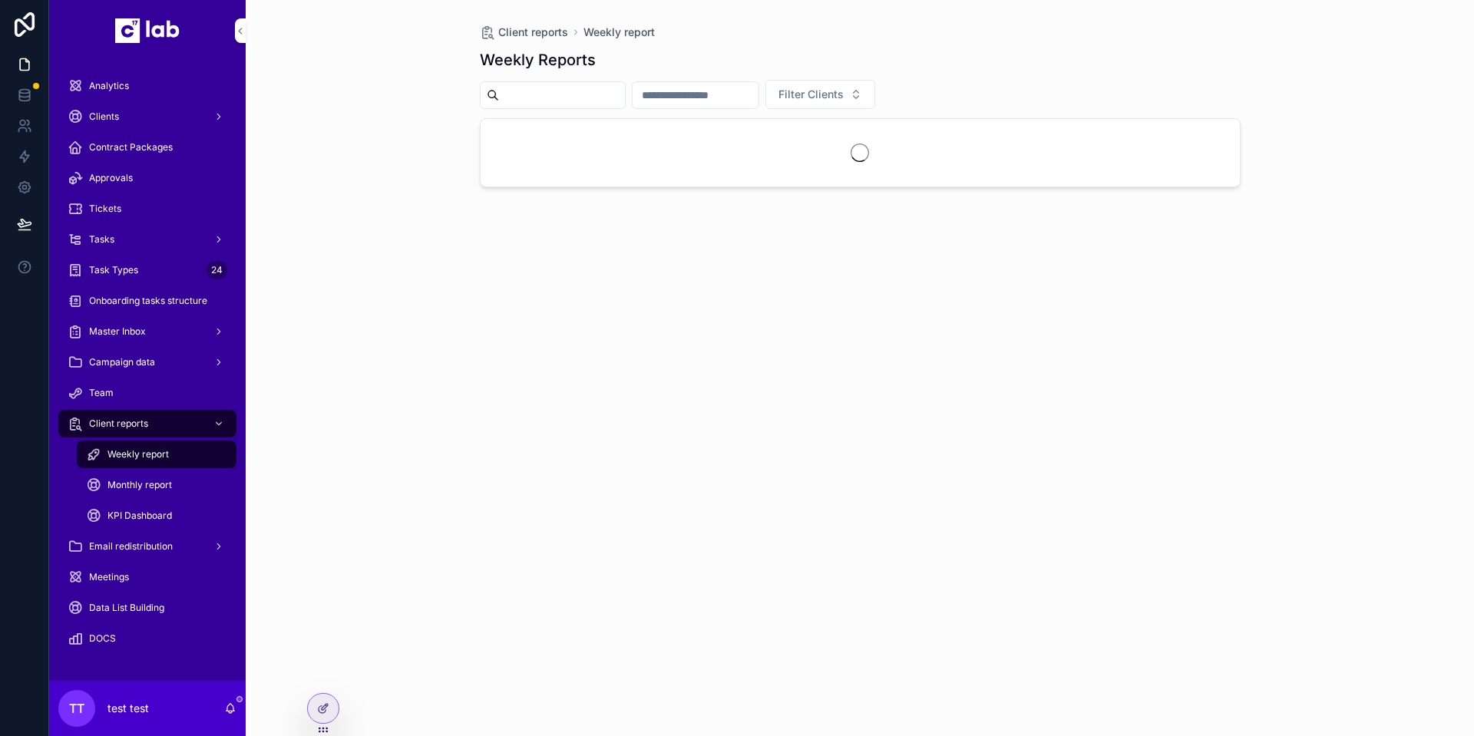
click at [166, 512] on span "KPI Dashboard" at bounding box center [139, 516] width 64 height 12
